Goal: Information Seeking & Learning: Learn about a topic

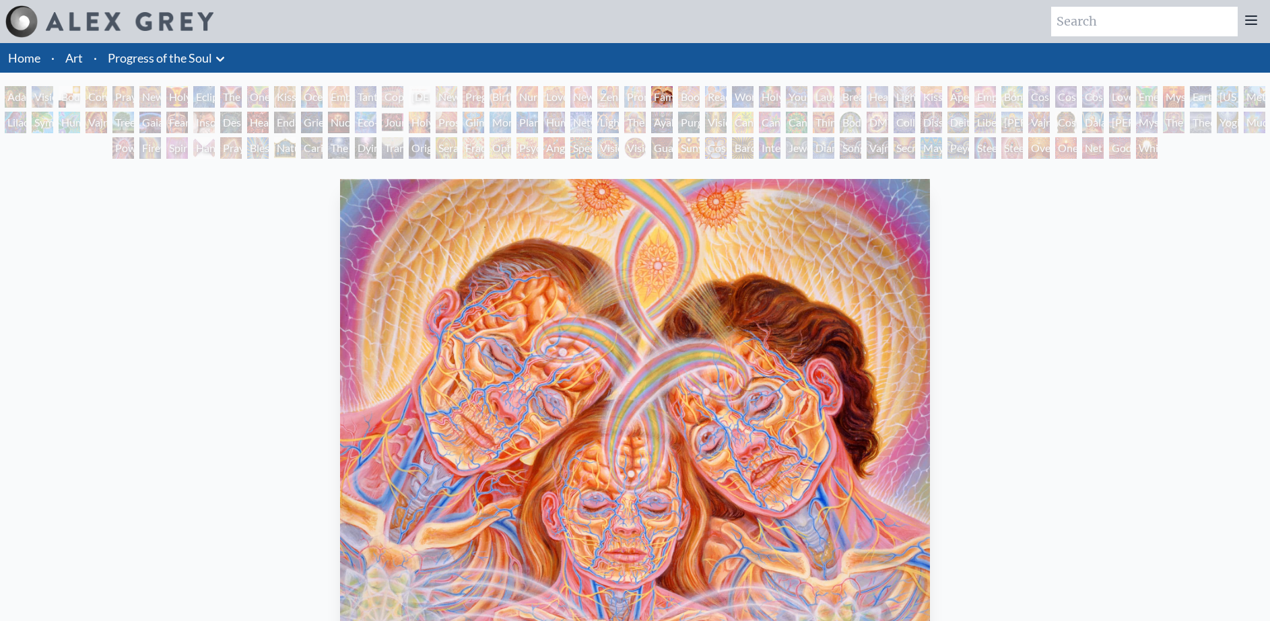
scroll to position [4, 0]
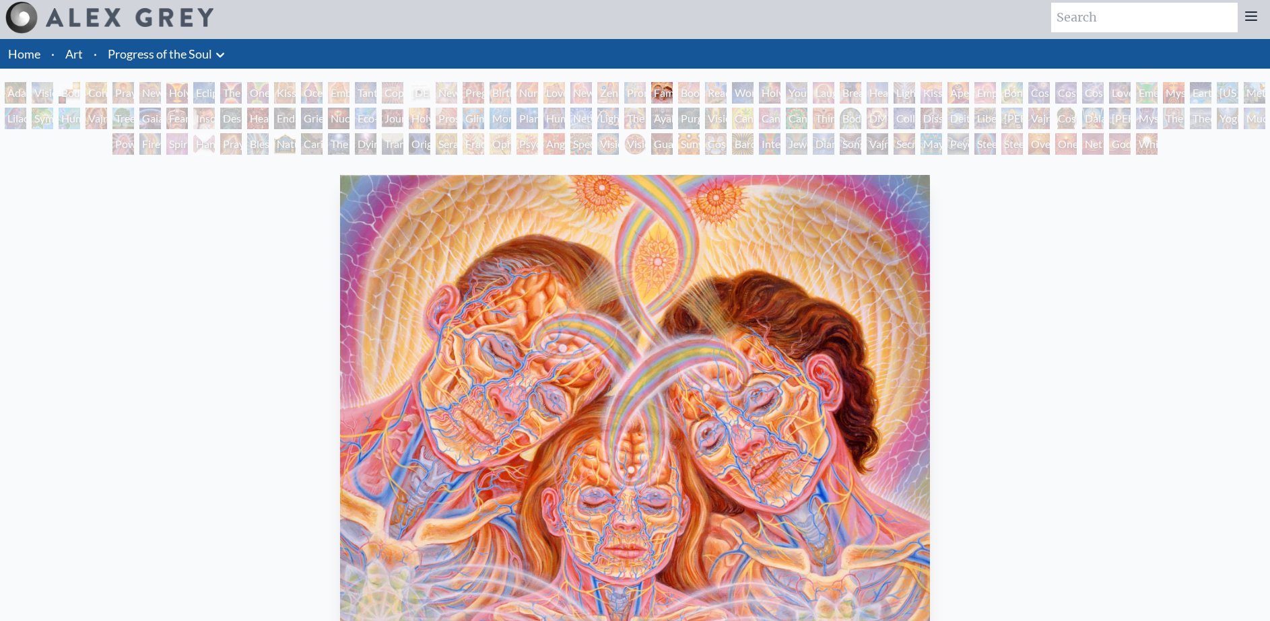
click at [24, 95] on div "Adam & Eve" at bounding box center [16, 93] width 22 height 22
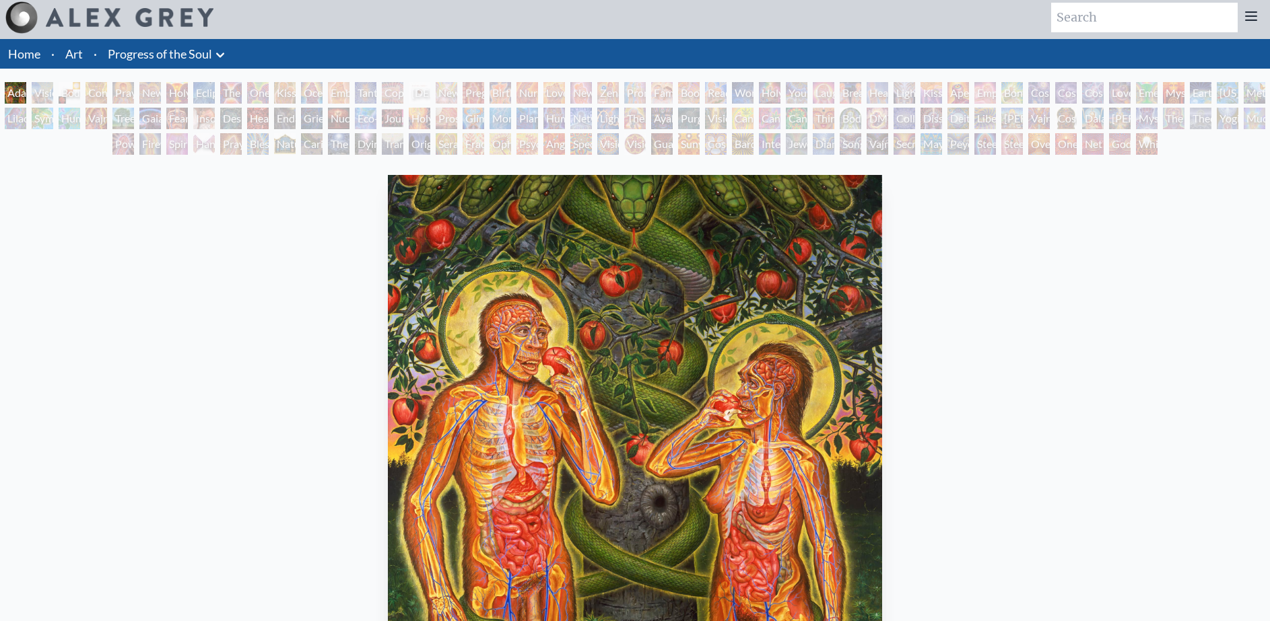
click at [499, 141] on div "Ophanic Eyelash" at bounding box center [501, 144] width 22 height 22
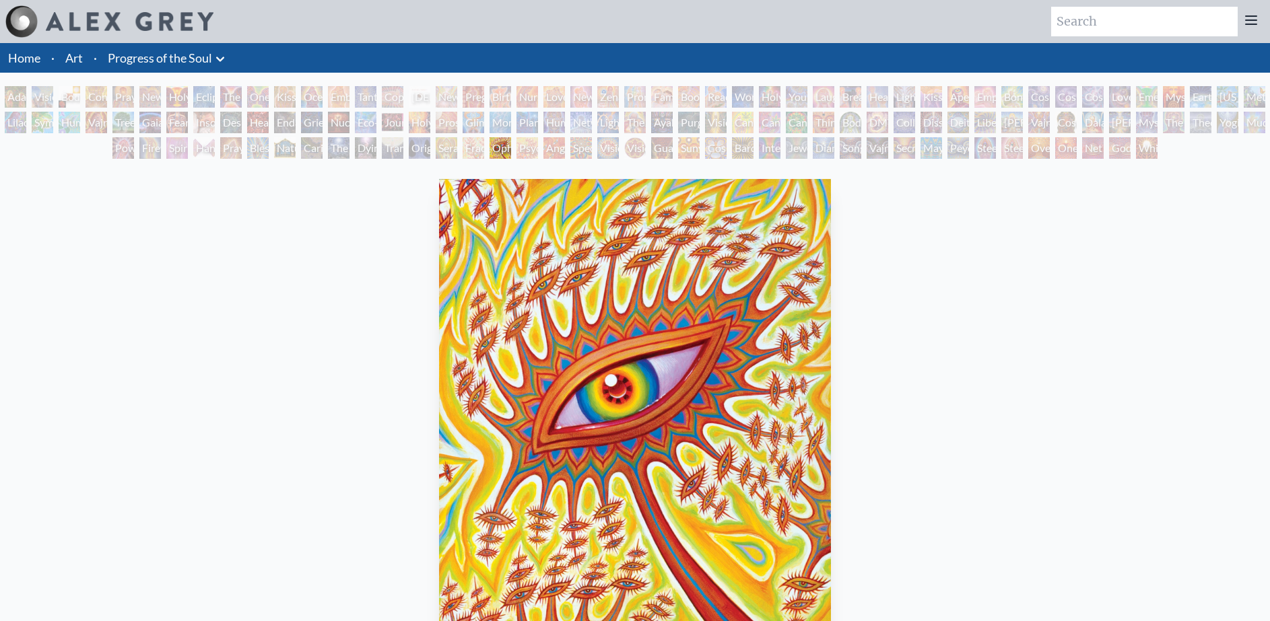
click at [409, 141] on div "Original Face" at bounding box center [420, 148] width 22 height 22
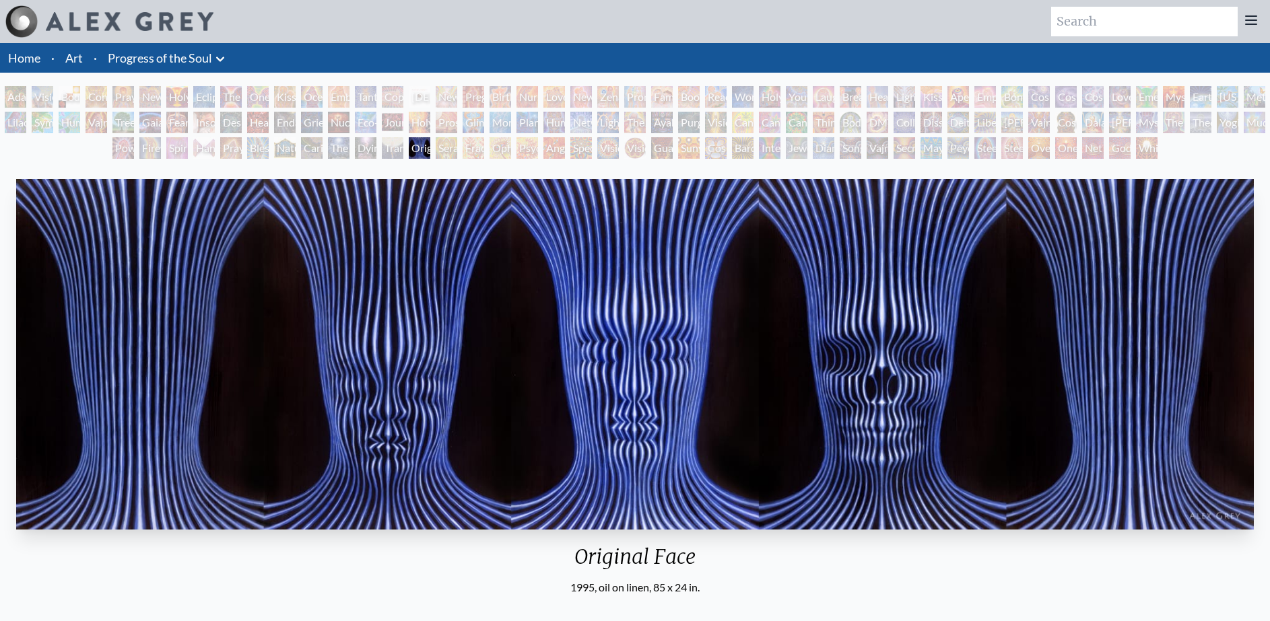
click at [430, 120] on div "Holy Fire" at bounding box center [420, 123] width 22 height 22
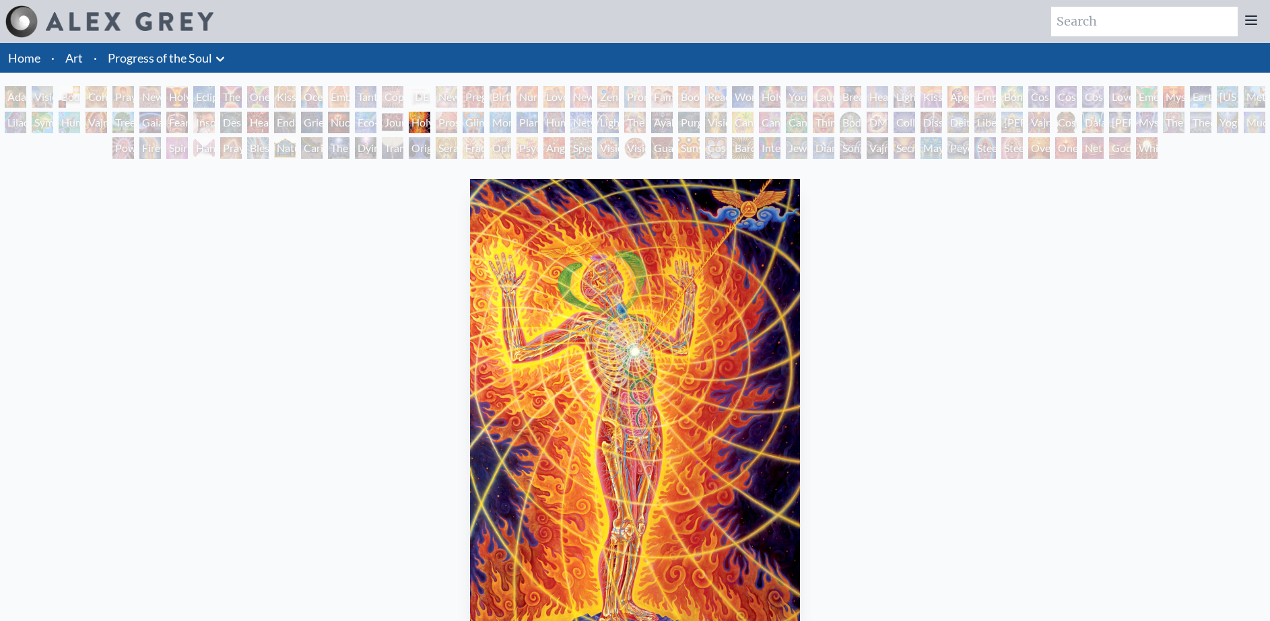
click at [484, 93] on div "Pregnancy" at bounding box center [474, 97] width 22 height 22
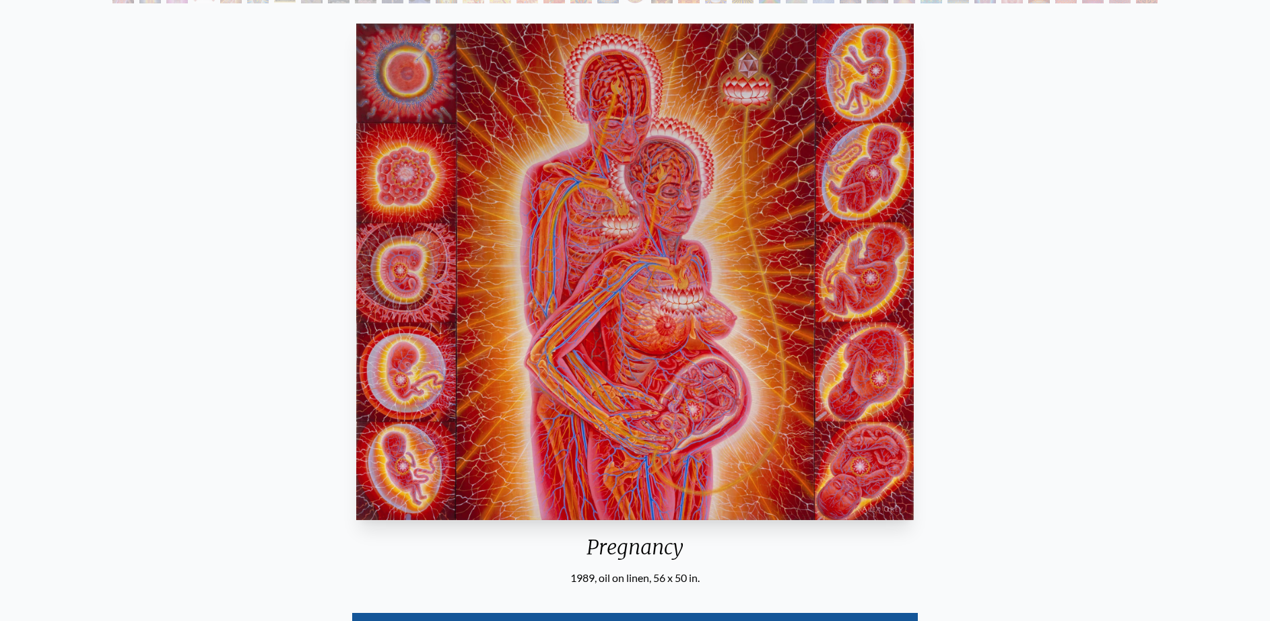
scroll to position [155, 0]
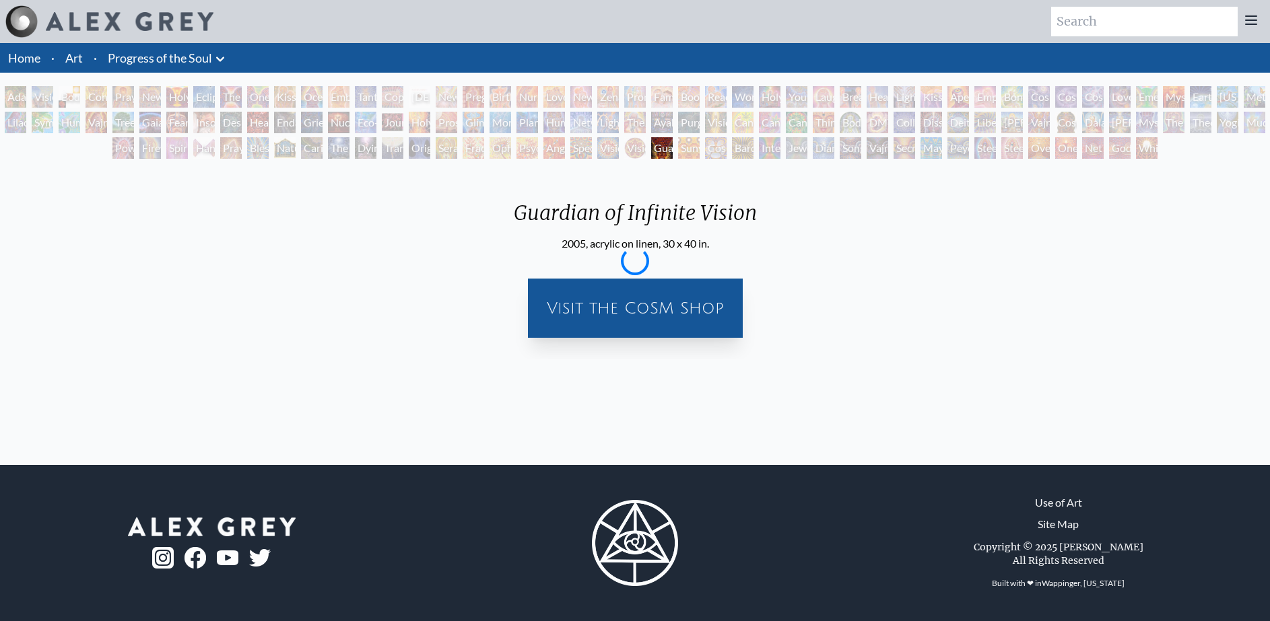
scroll to position [0, 0]
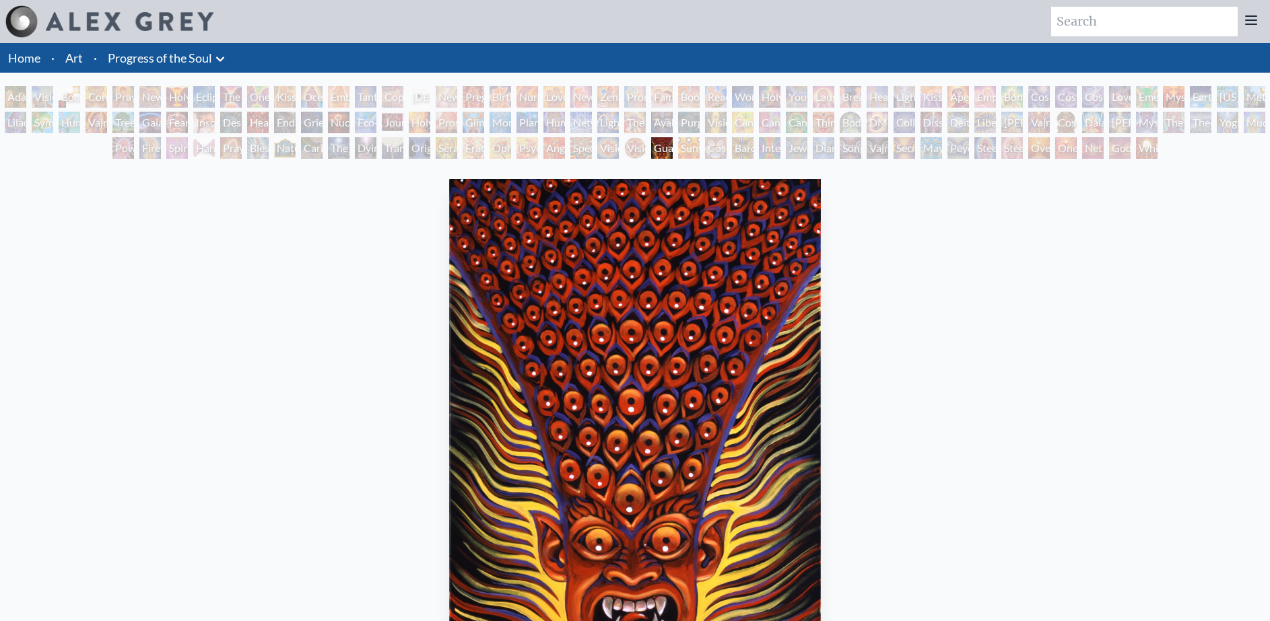
click at [506, 103] on div "Birth" at bounding box center [501, 97] width 22 height 22
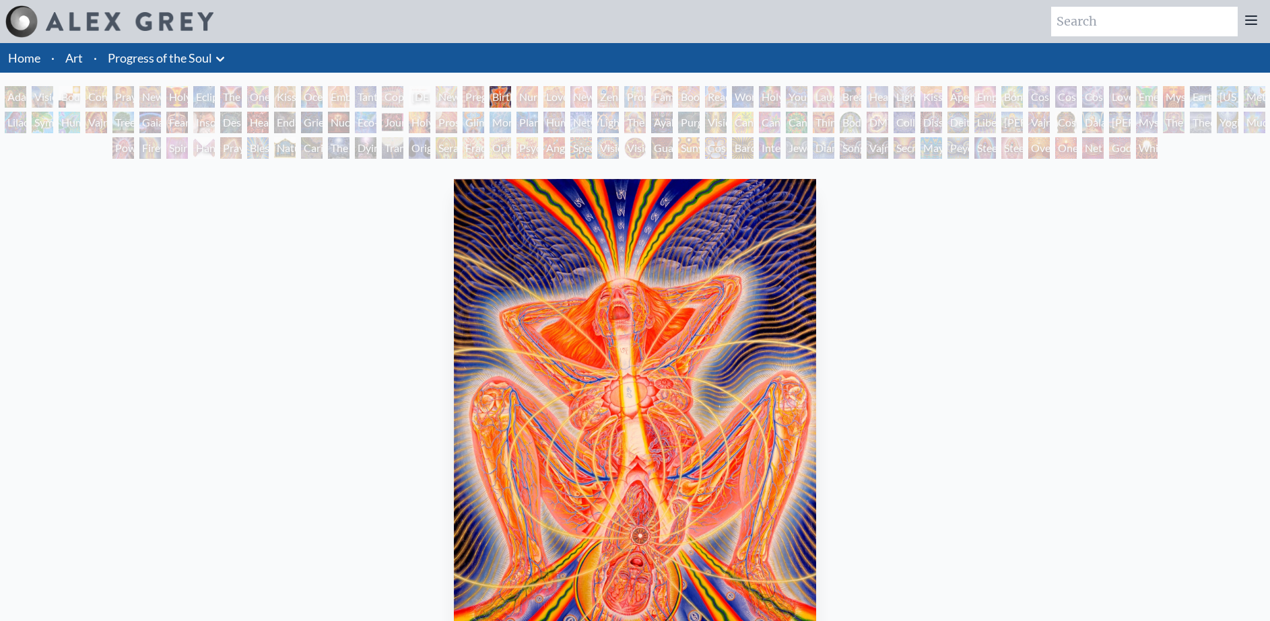
click at [511, 121] on div "[PERSON_NAME] & Eve Visionary Origin of Language Body, Mind, Spirit Contemplati…" at bounding box center [635, 124] width 1270 height 77
click at [511, 123] on div "Monochord" at bounding box center [501, 123] width 22 height 22
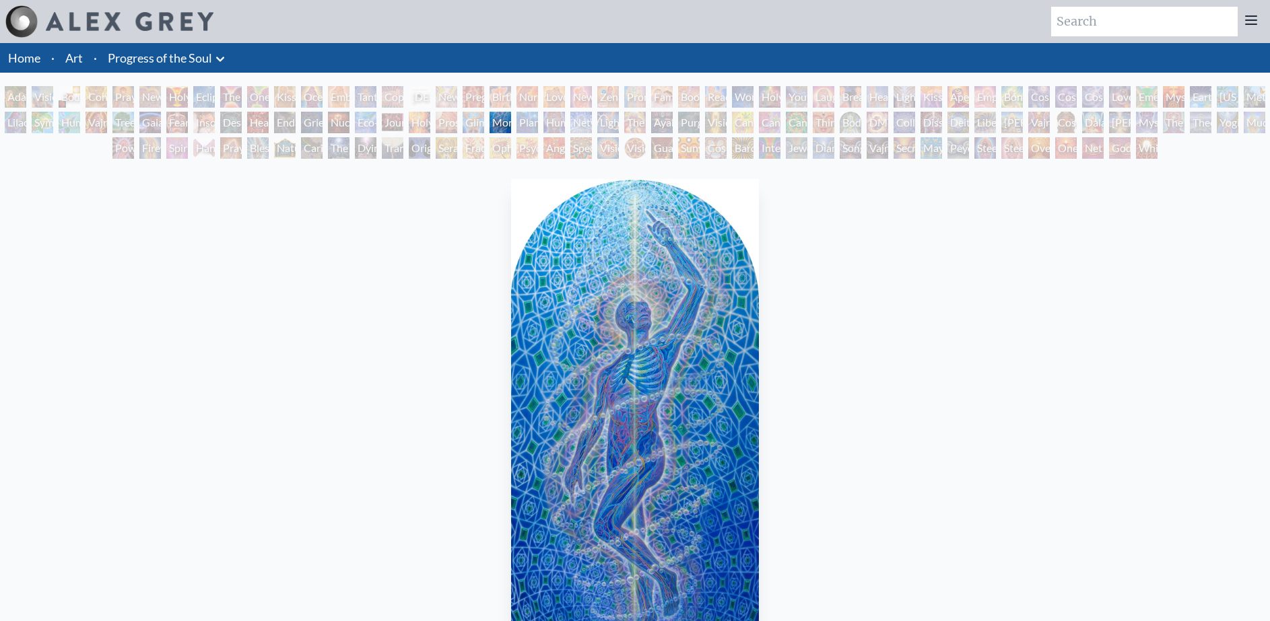
click at [492, 123] on div "Monochord" at bounding box center [501, 123] width 22 height 22
click at [468, 123] on div "[PERSON_NAME] & Eve Visionary Origin of Language Body, Mind, Spirit Contemplati…" at bounding box center [635, 124] width 1270 height 77
click at [421, 127] on div "Holy Fire" at bounding box center [420, 123] width 22 height 22
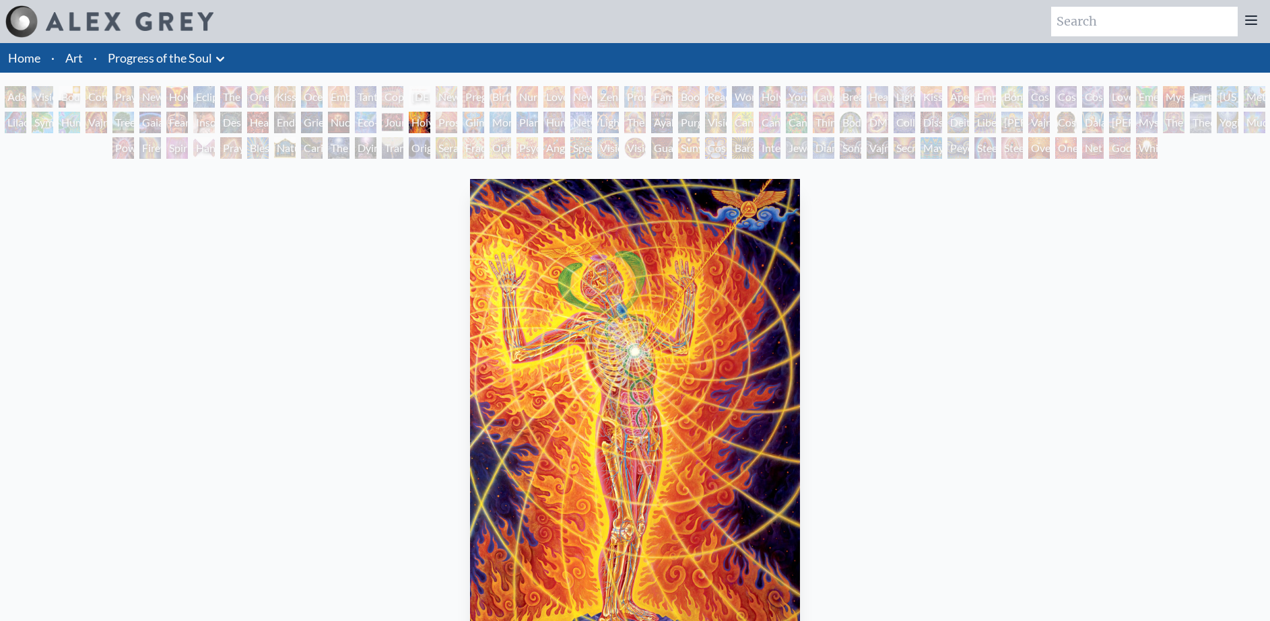
click at [382, 127] on div "[PERSON_NAME] & Eve Visionary Origin of Language Body, Mind, Spirit Contemplati…" at bounding box center [635, 124] width 1270 height 77
click at [341, 125] on div "Nuclear Crucifixion" at bounding box center [339, 123] width 22 height 22
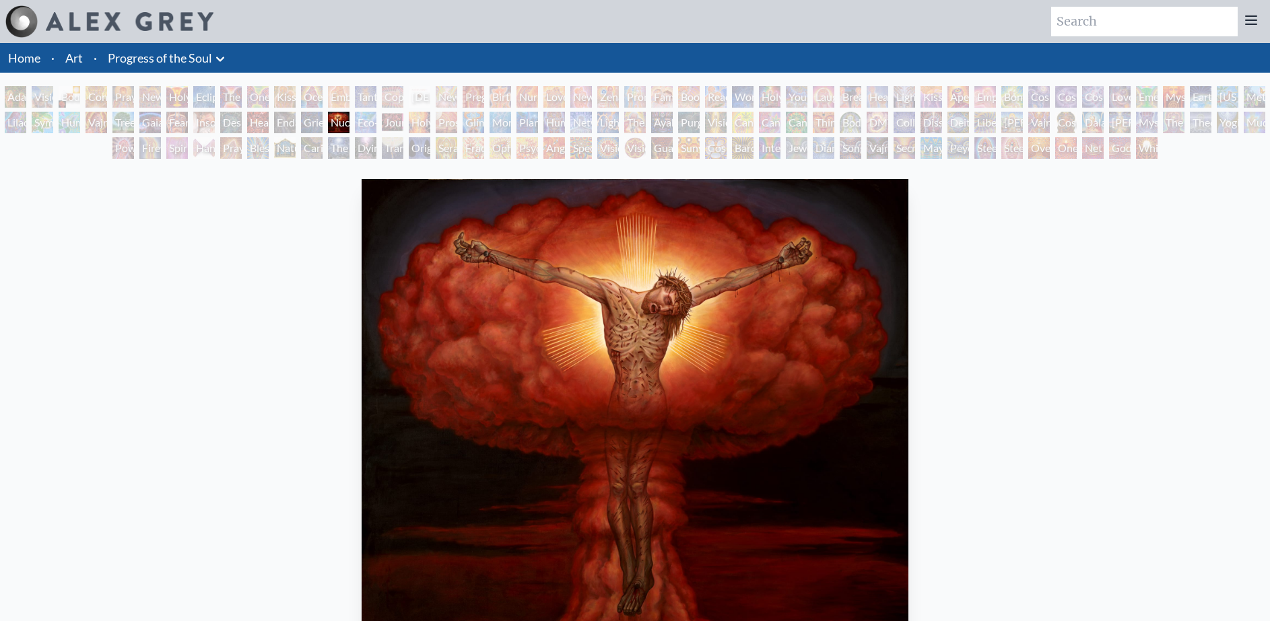
click at [565, 129] on div "Human Geometry" at bounding box center [554, 123] width 22 height 22
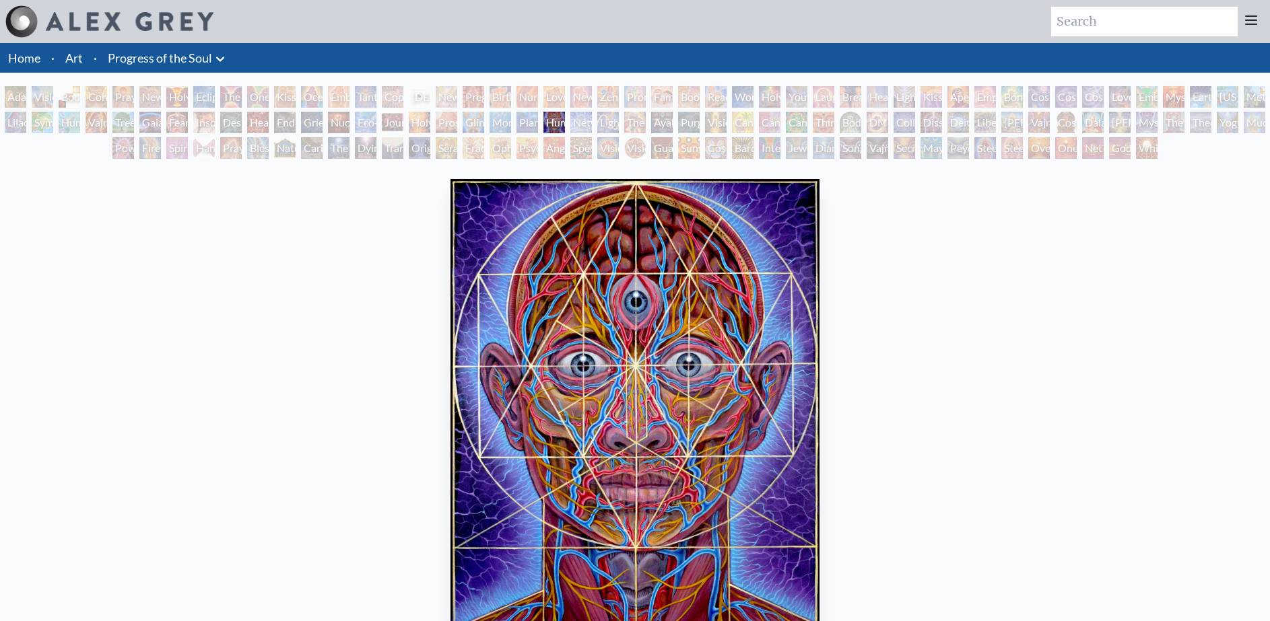
click at [915, 127] on div "Collective Vision" at bounding box center [904, 123] width 22 height 22
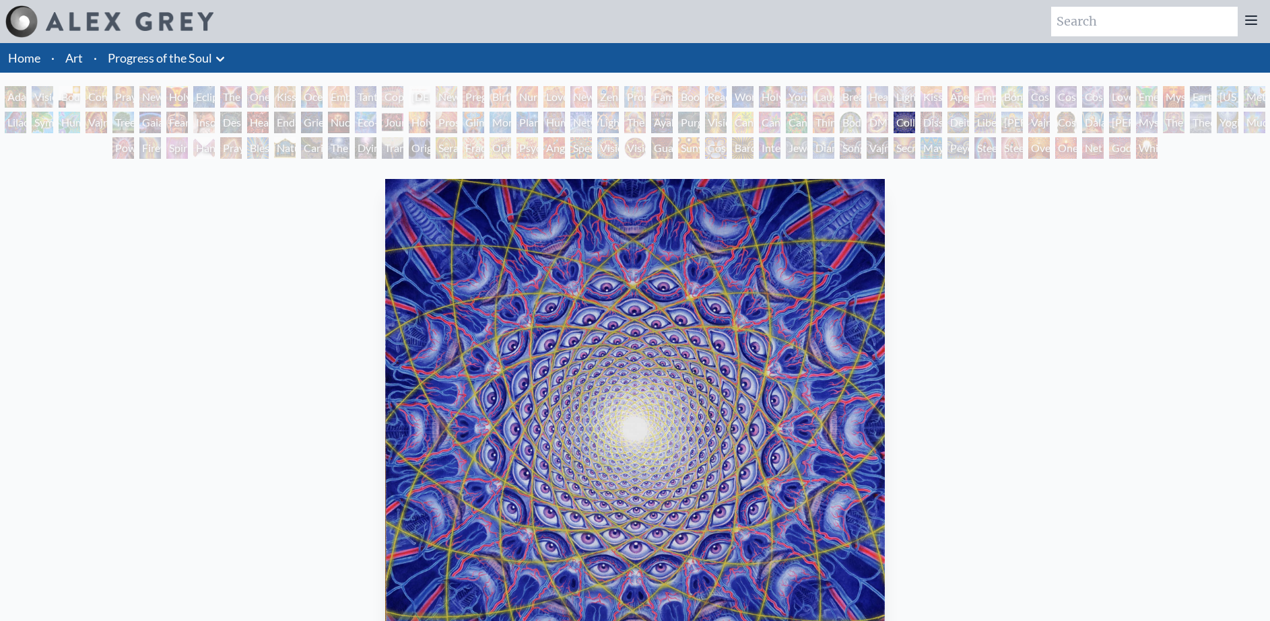
click at [1077, 123] on div "Cosmic [DEMOGRAPHIC_DATA]" at bounding box center [1066, 123] width 22 height 22
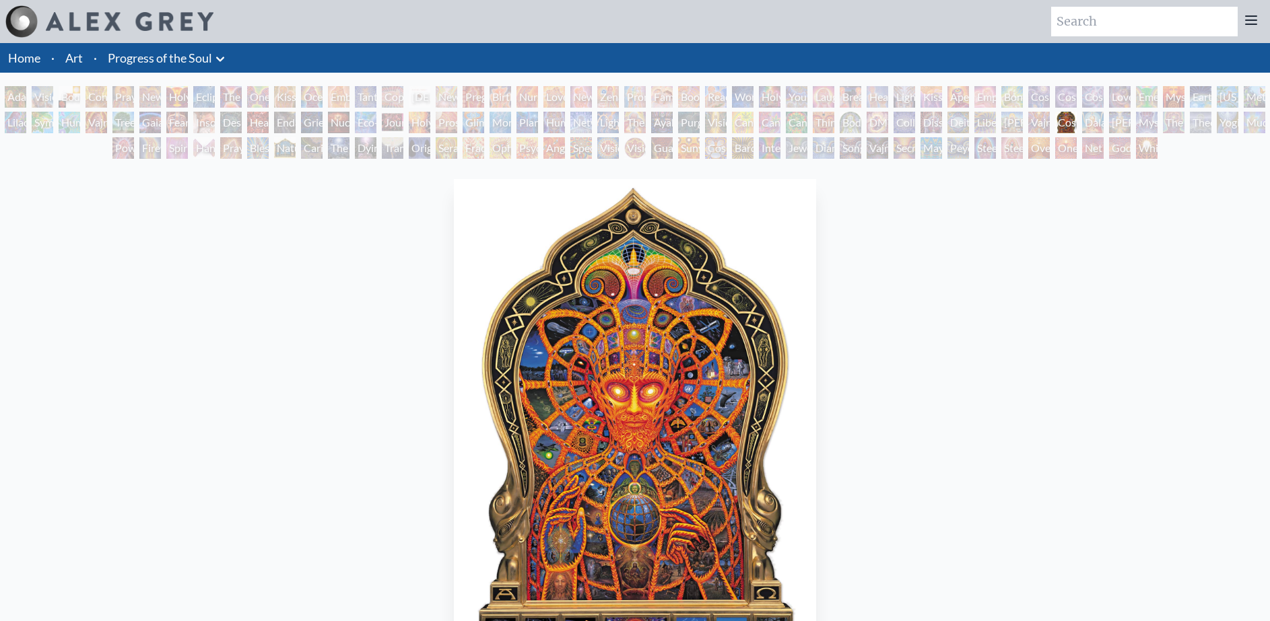
click at [1100, 96] on div "Cosmic Lovers" at bounding box center [1093, 97] width 22 height 22
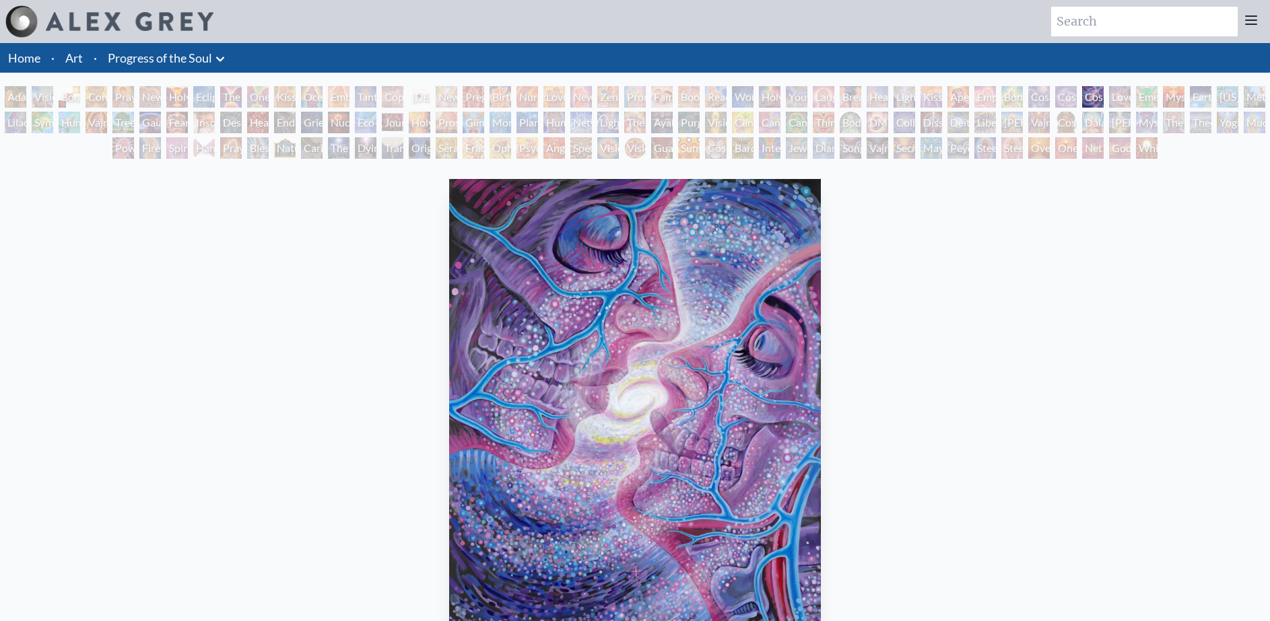
click at [212, 129] on div "Insomnia" at bounding box center [204, 123] width 22 height 22
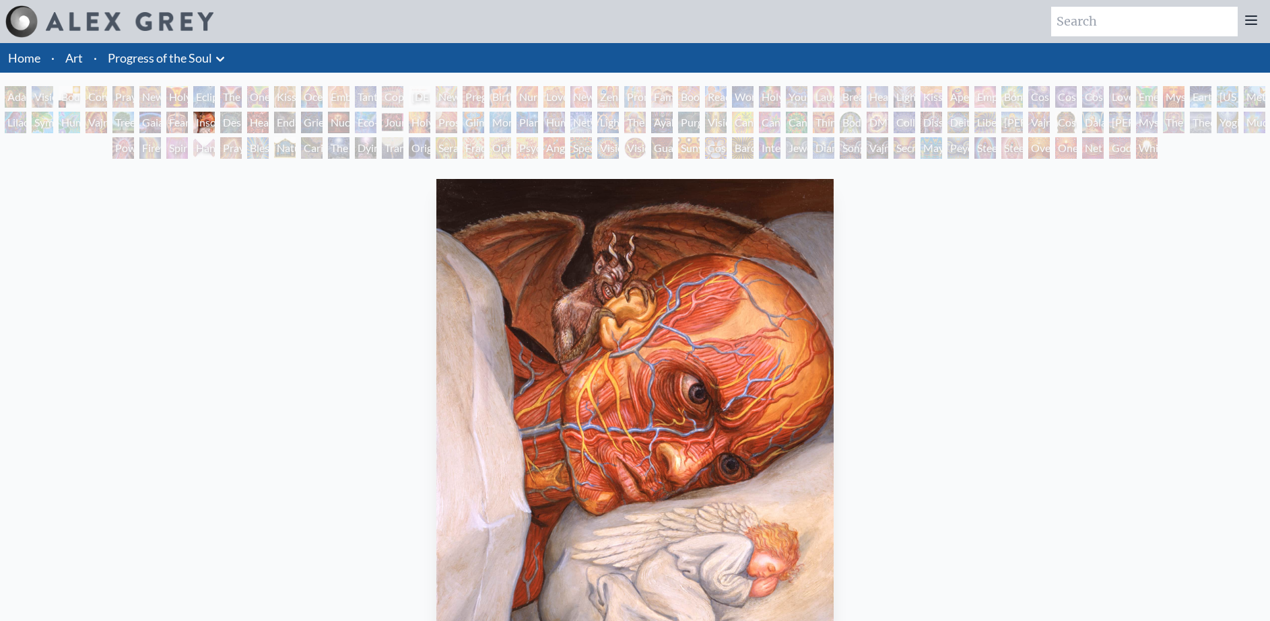
click at [191, 124] on div "[PERSON_NAME] & Eve Visionary Origin of Language Body, Mind, Spirit Contemplati…" at bounding box center [635, 124] width 1270 height 77
click at [178, 119] on div "Fear" at bounding box center [177, 123] width 22 height 22
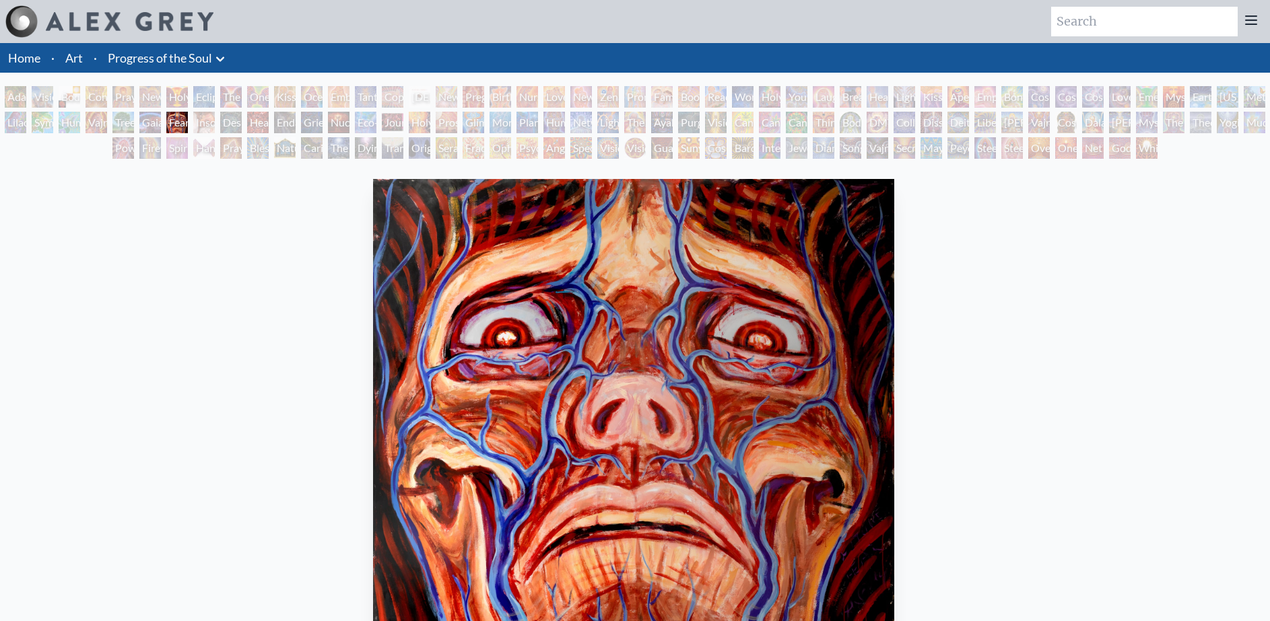
click at [1165, 406] on div "Fear 2006, acrylic on canvas, 96 x 96 in. Visit the CoSM Shop" at bounding box center [633, 506] width 1248 height 665
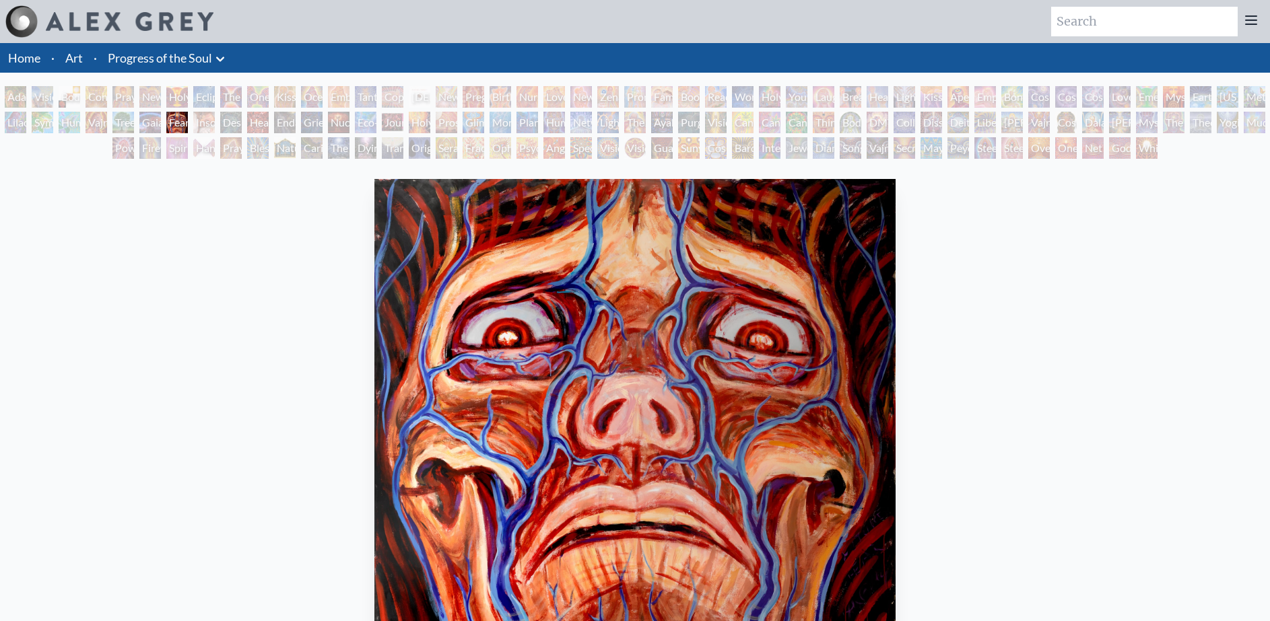
click at [910, 409] on div "Fear 2006, acrylic on canvas, 96 x 96 in. Visit the CoSM Shop" at bounding box center [635, 506] width 1248 height 665
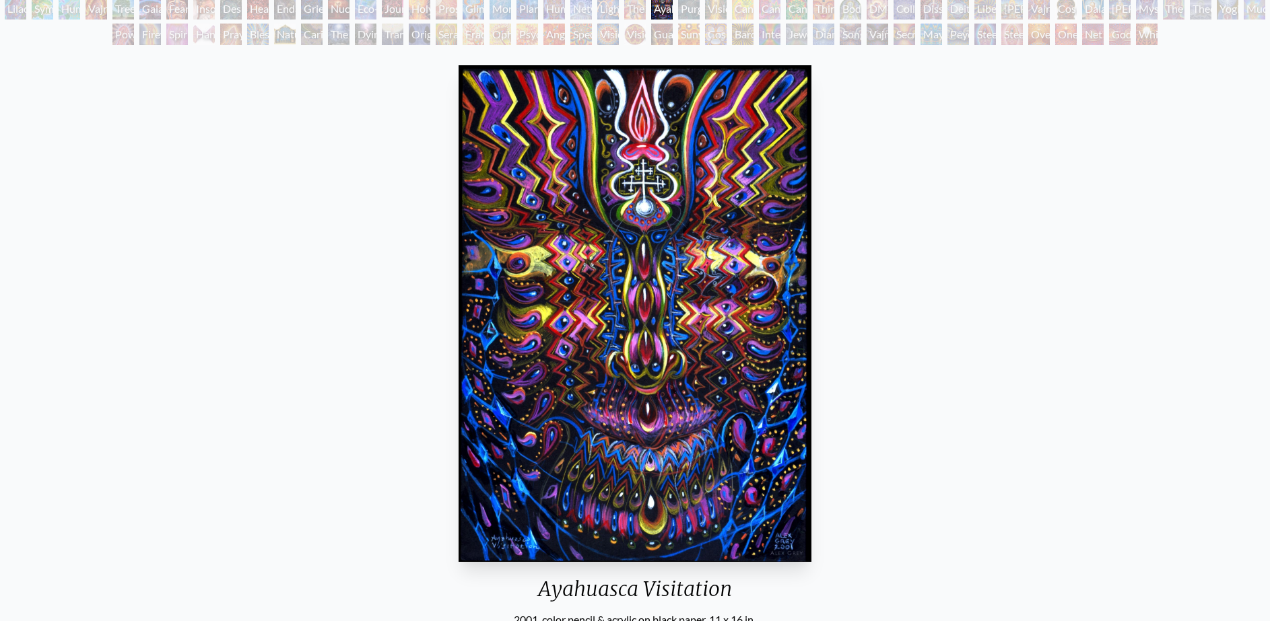
scroll to position [111, 0]
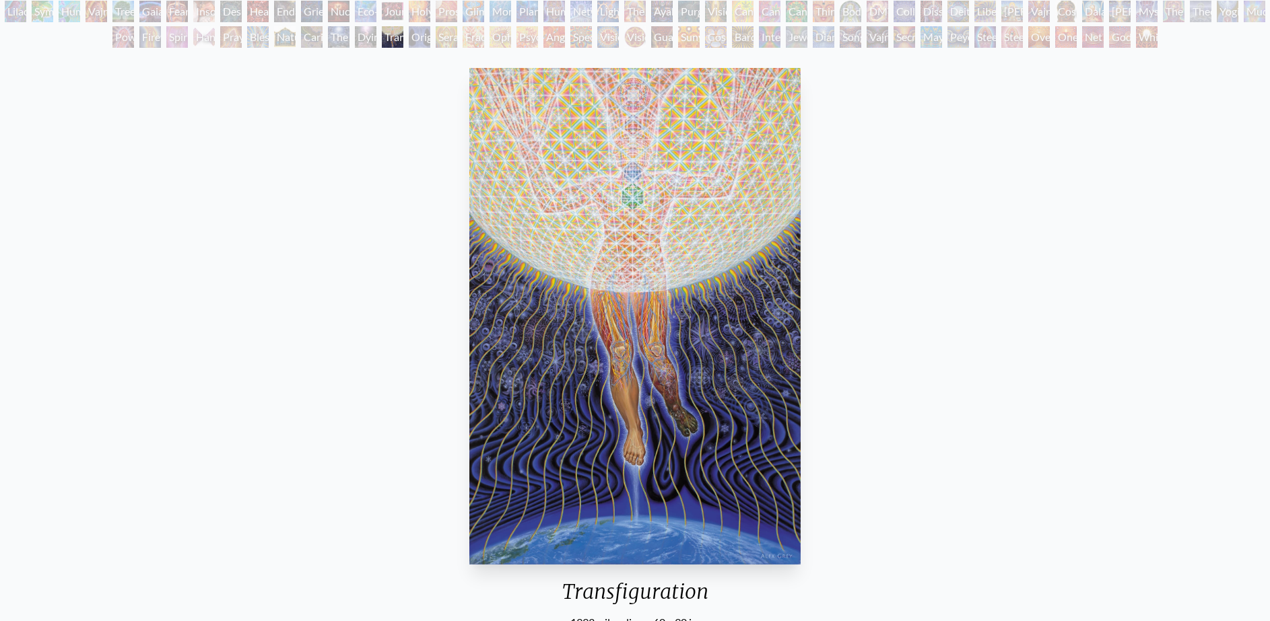
click at [705, 42] on div "Cosmic Elf" at bounding box center [716, 37] width 22 height 22
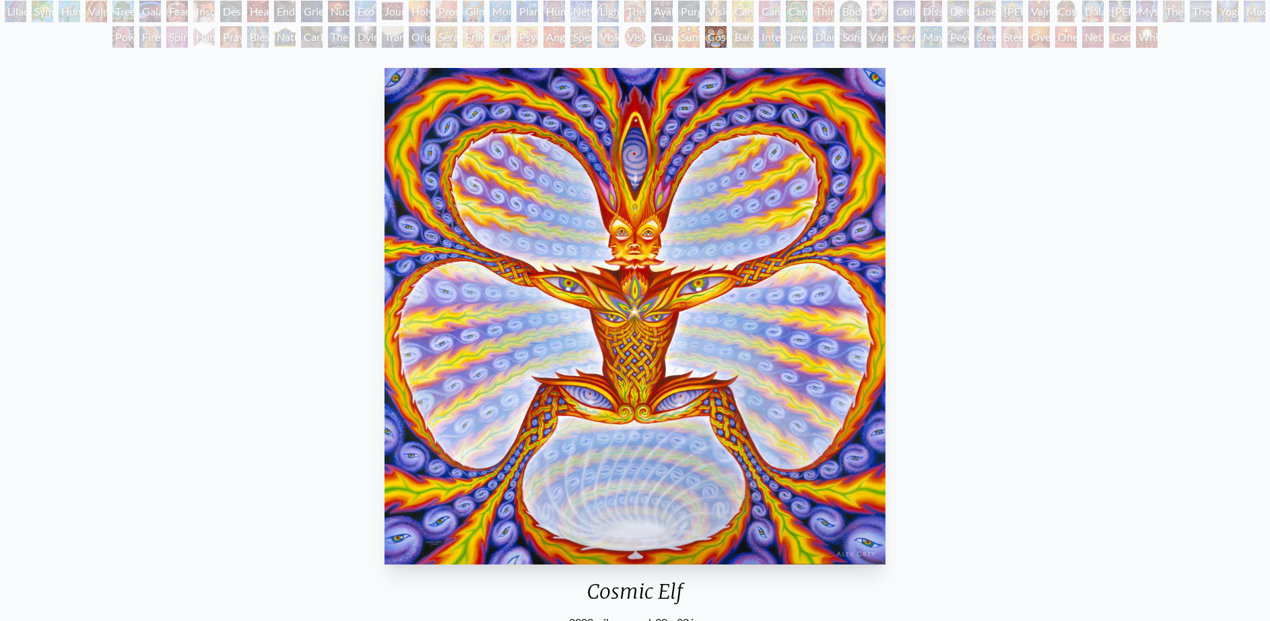
click at [651, 46] on div "Guardian of Infinite Vision" at bounding box center [662, 37] width 22 height 22
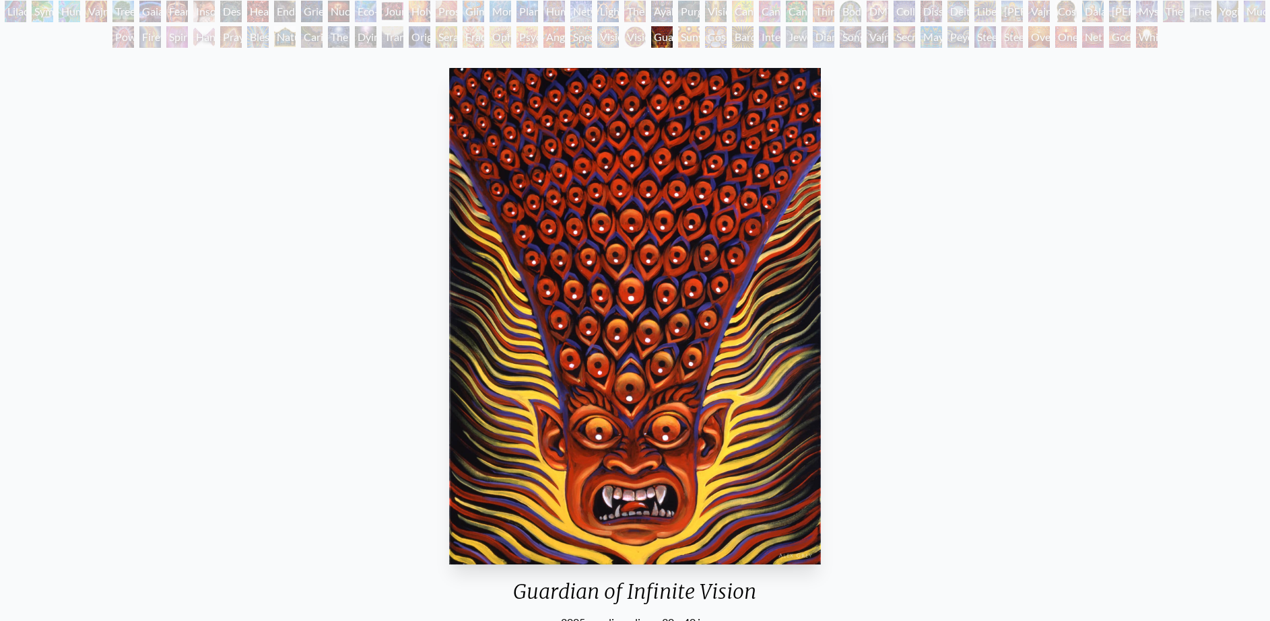
click at [928, 49] on div "[PERSON_NAME] & Eve Visionary Origin of Language Body, Mind, Spirit Contemplati…" at bounding box center [635, 13] width 1270 height 77
click at [942, 36] on div "Mayan Being" at bounding box center [931, 37] width 22 height 22
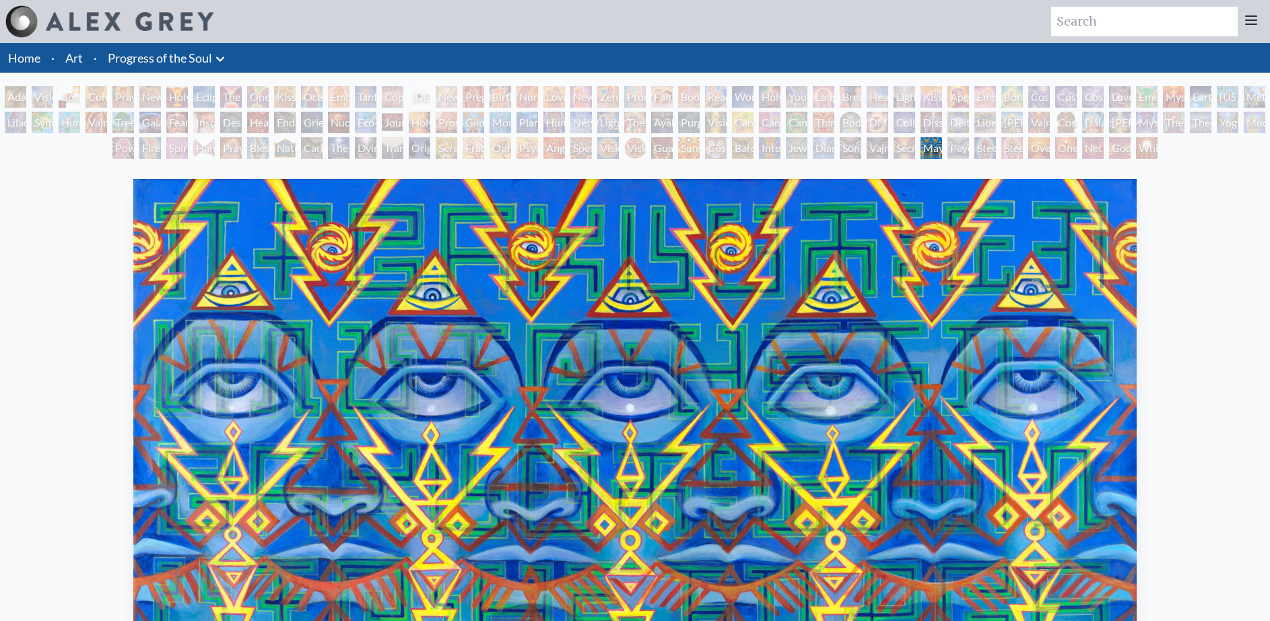
click at [809, 87] on div "[PERSON_NAME] & Eve Visionary Origin of Language Body, Mind, Spirit Contemplati…" at bounding box center [635, 124] width 1270 height 77
click at [799, 92] on div "Young & Old" at bounding box center [797, 97] width 22 height 22
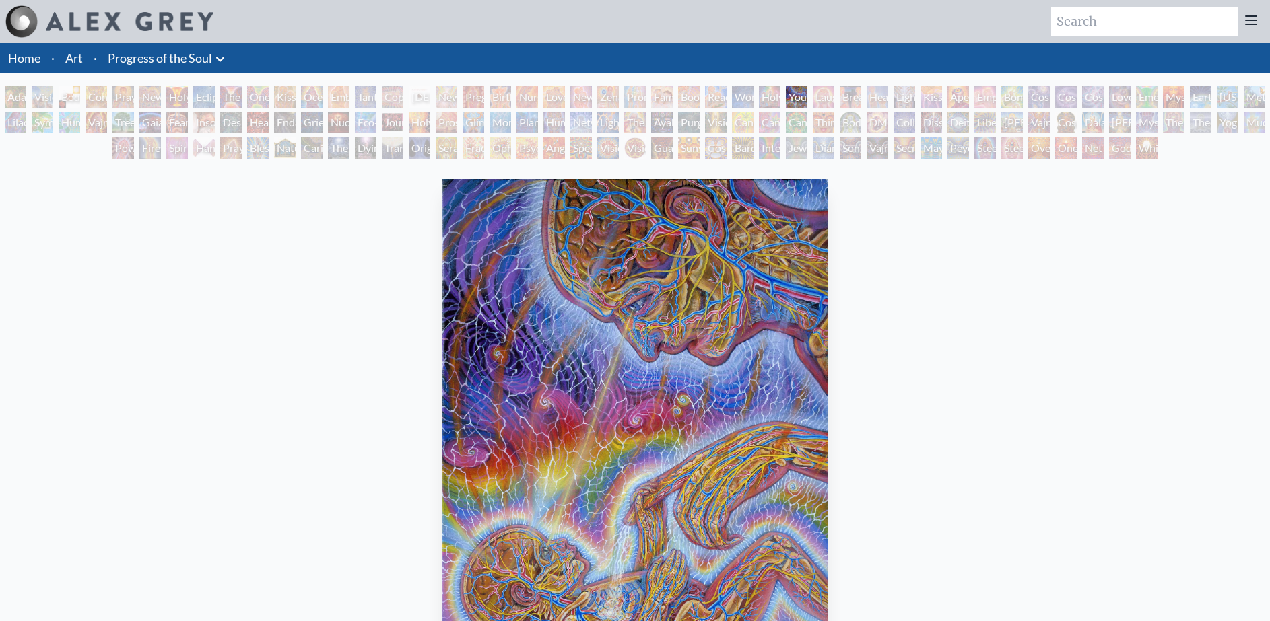
click at [721, 91] on div "Reading" at bounding box center [716, 97] width 22 height 22
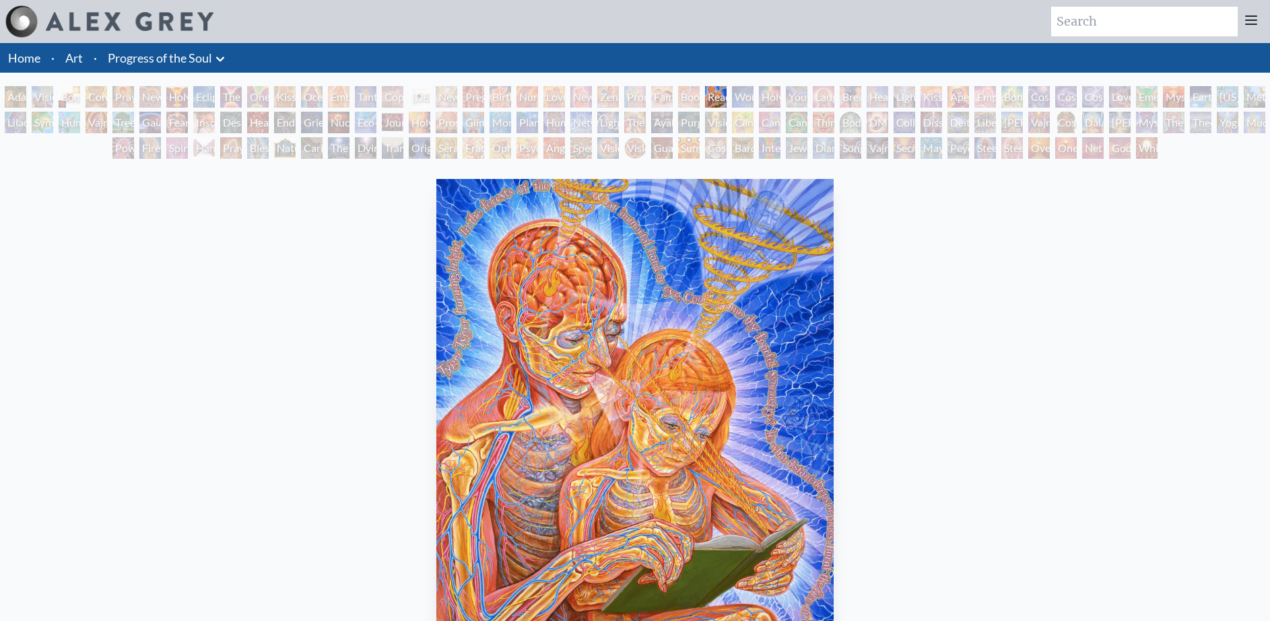
click at [538, 96] on div "Nursing" at bounding box center [527, 97] width 22 height 22
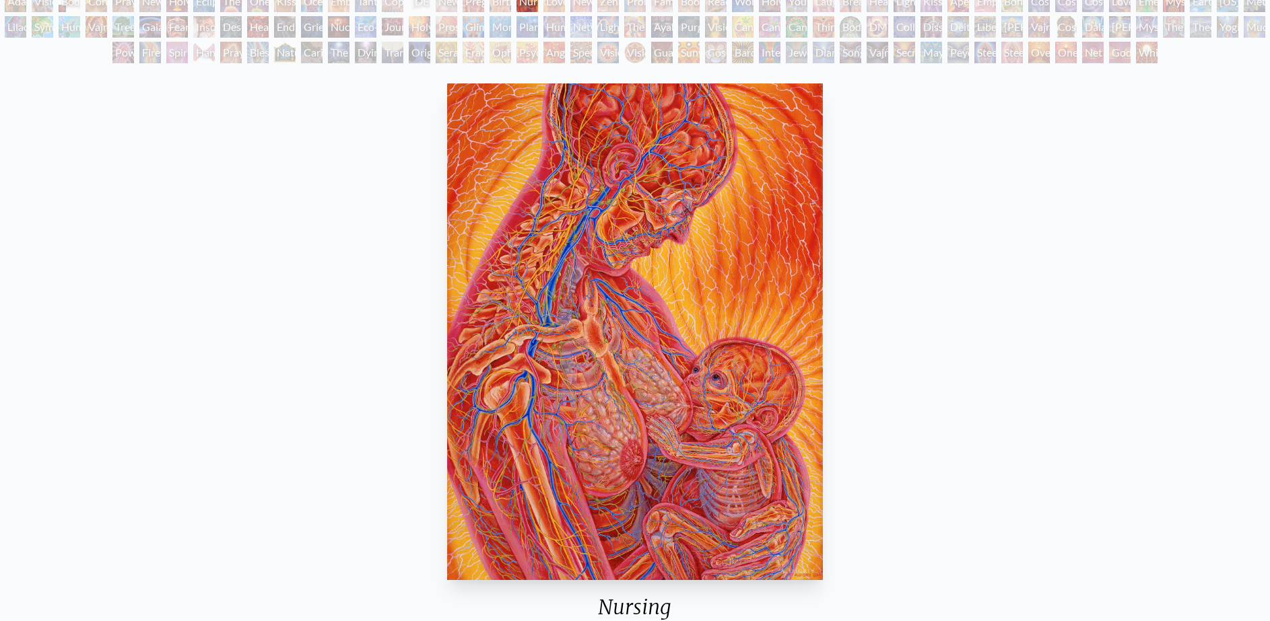
scroll to position [40, 0]
